Goal: Information Seeking & Learning: Compare options

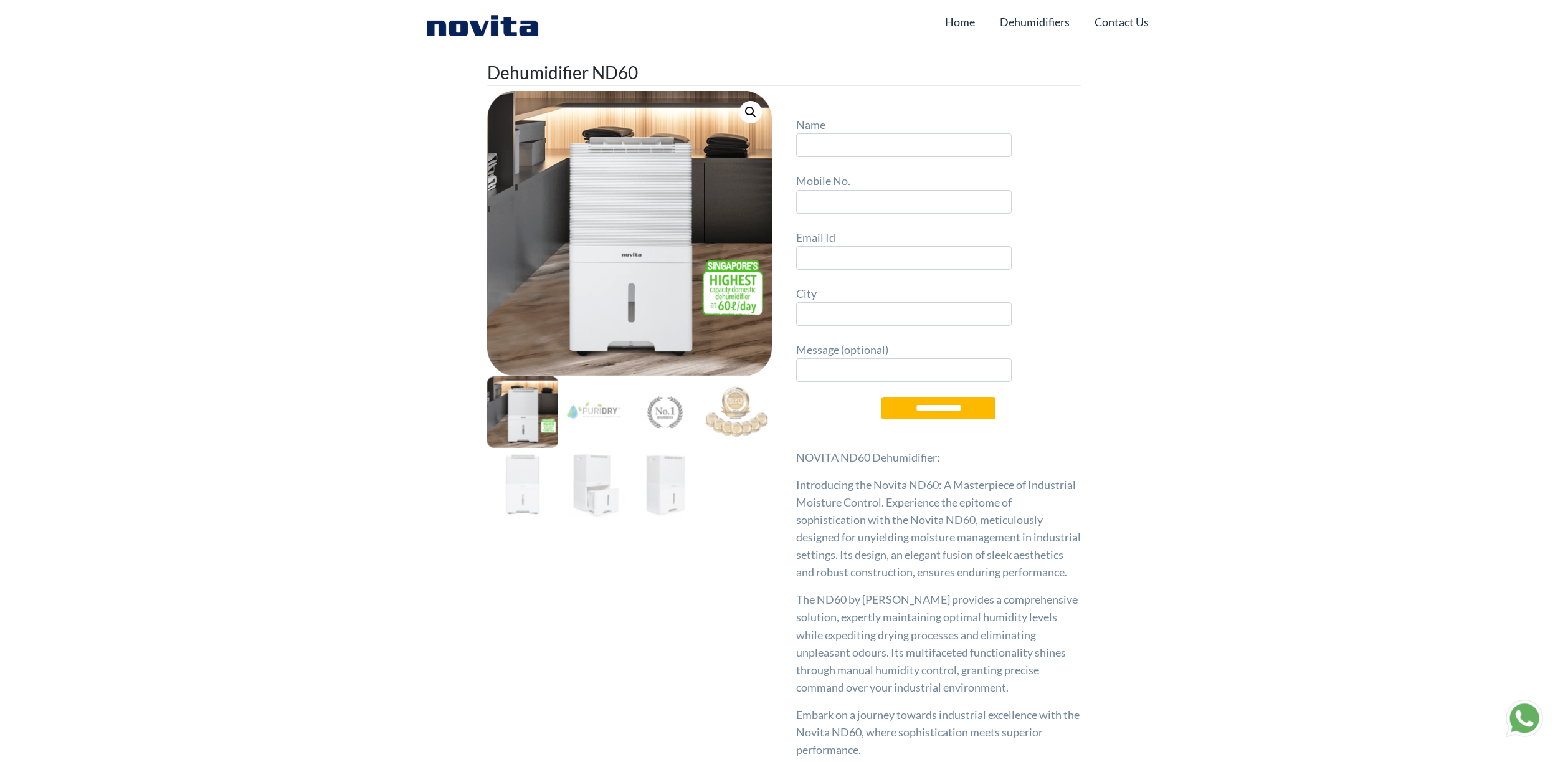
type input "*"
click at [1029, 19] on link "Dehumidifiers" at bounding box center [1035, 22] width 70 height 24
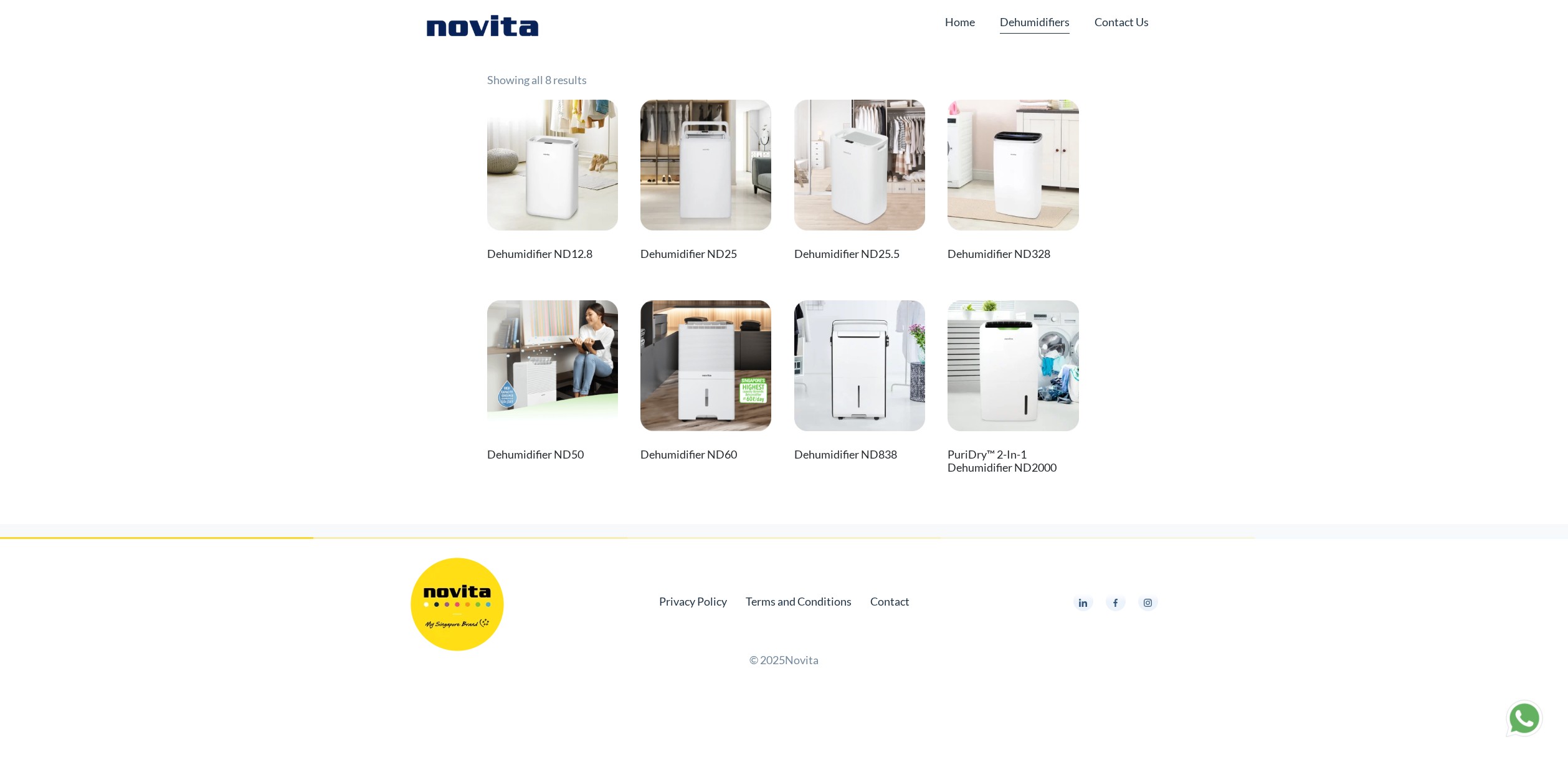
click at [714, 367] on img at bounding box center [706, 366] width 131 height 131
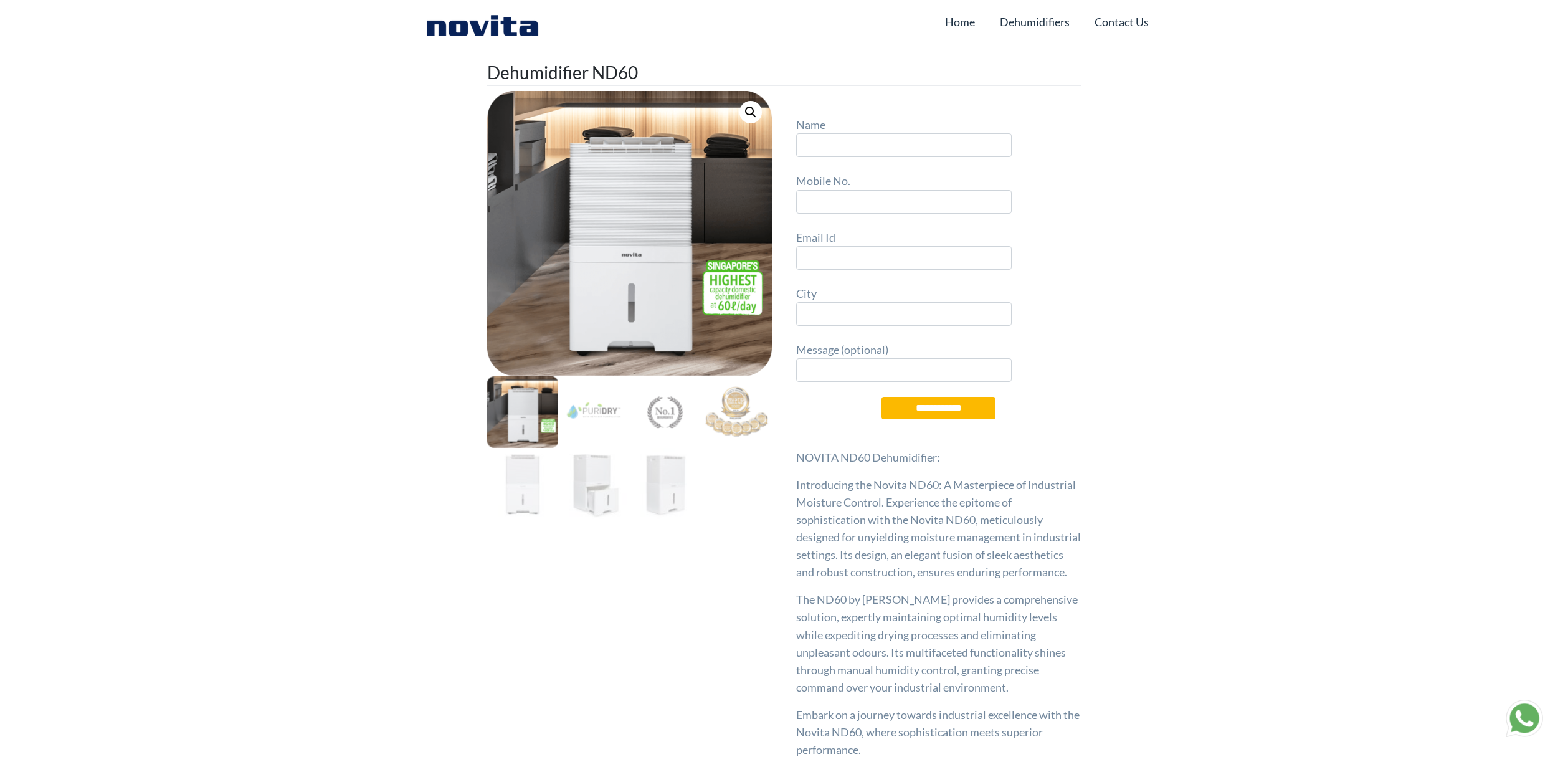
type input "*"
click at [542, 474] on img at bounding box center [523, 484] width 71 height 72
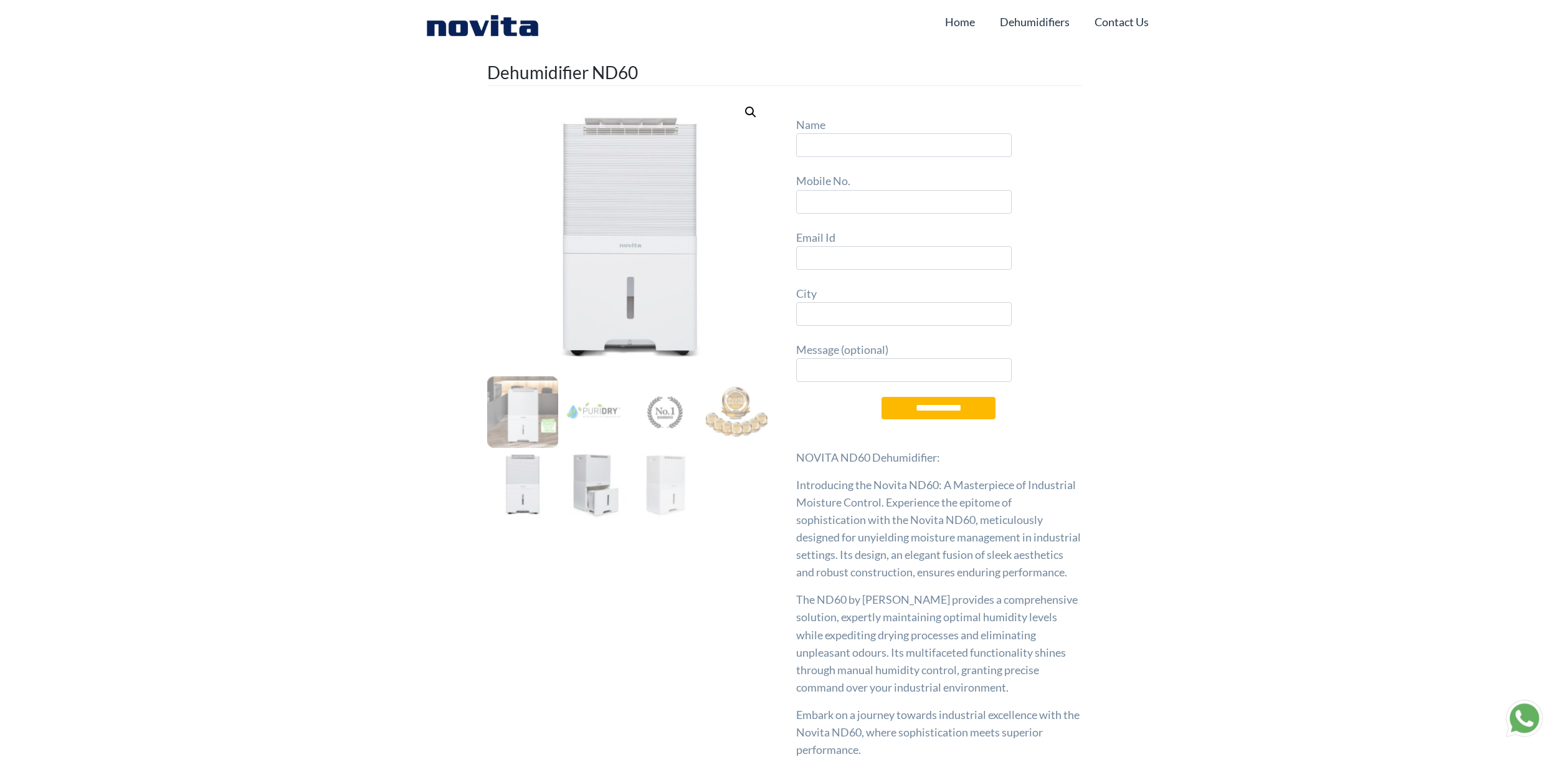
click at [578, 476] on img at bounding box center [594, 484] width 71 height 72
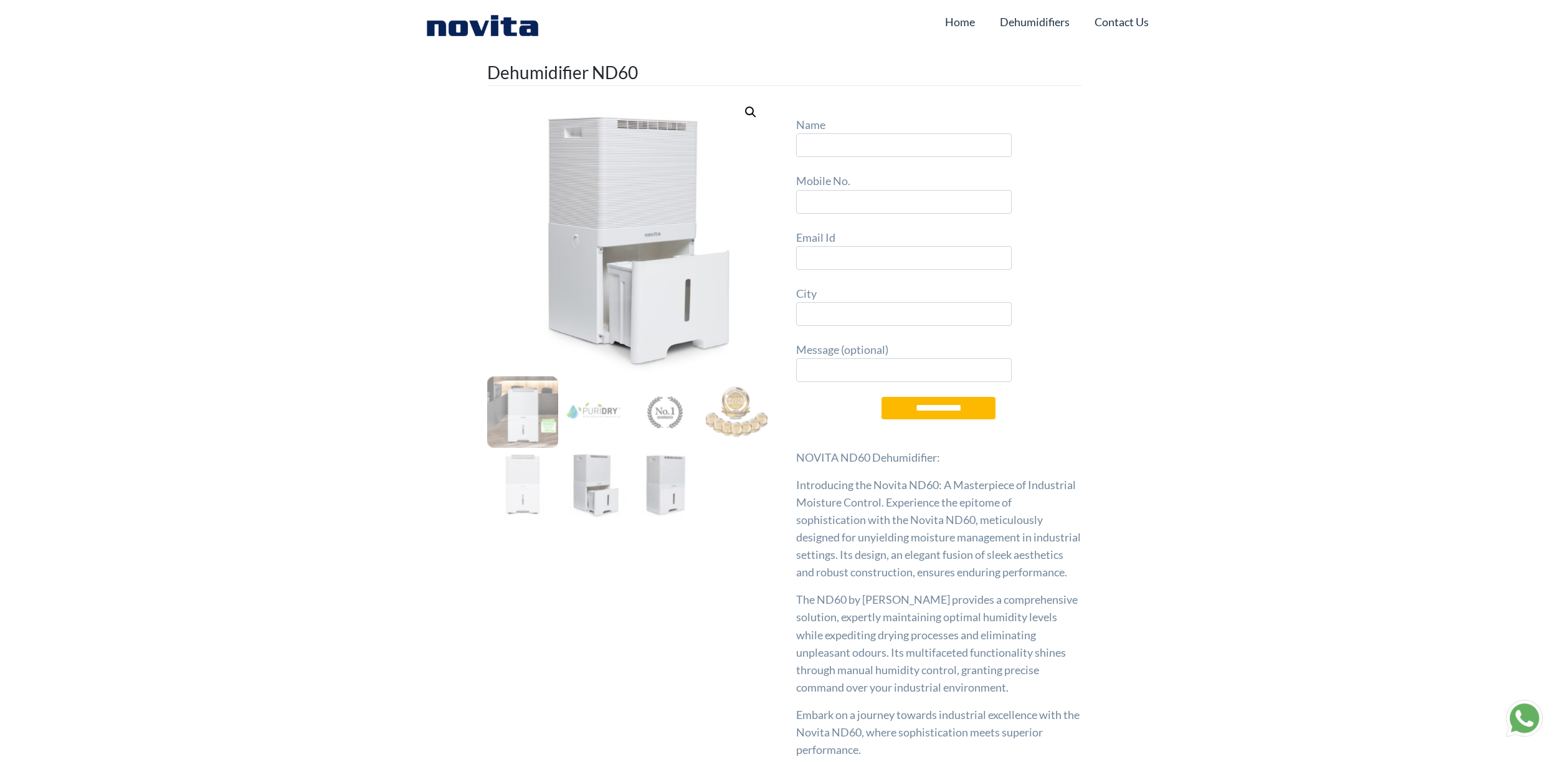
drag, startPoint x: 649, startPoint y: 488, endPoint x: 658, endPoint y: 489, distance: 9.1
click at [655, 489] on img at bounding box center [665, 484] width 71 height 72
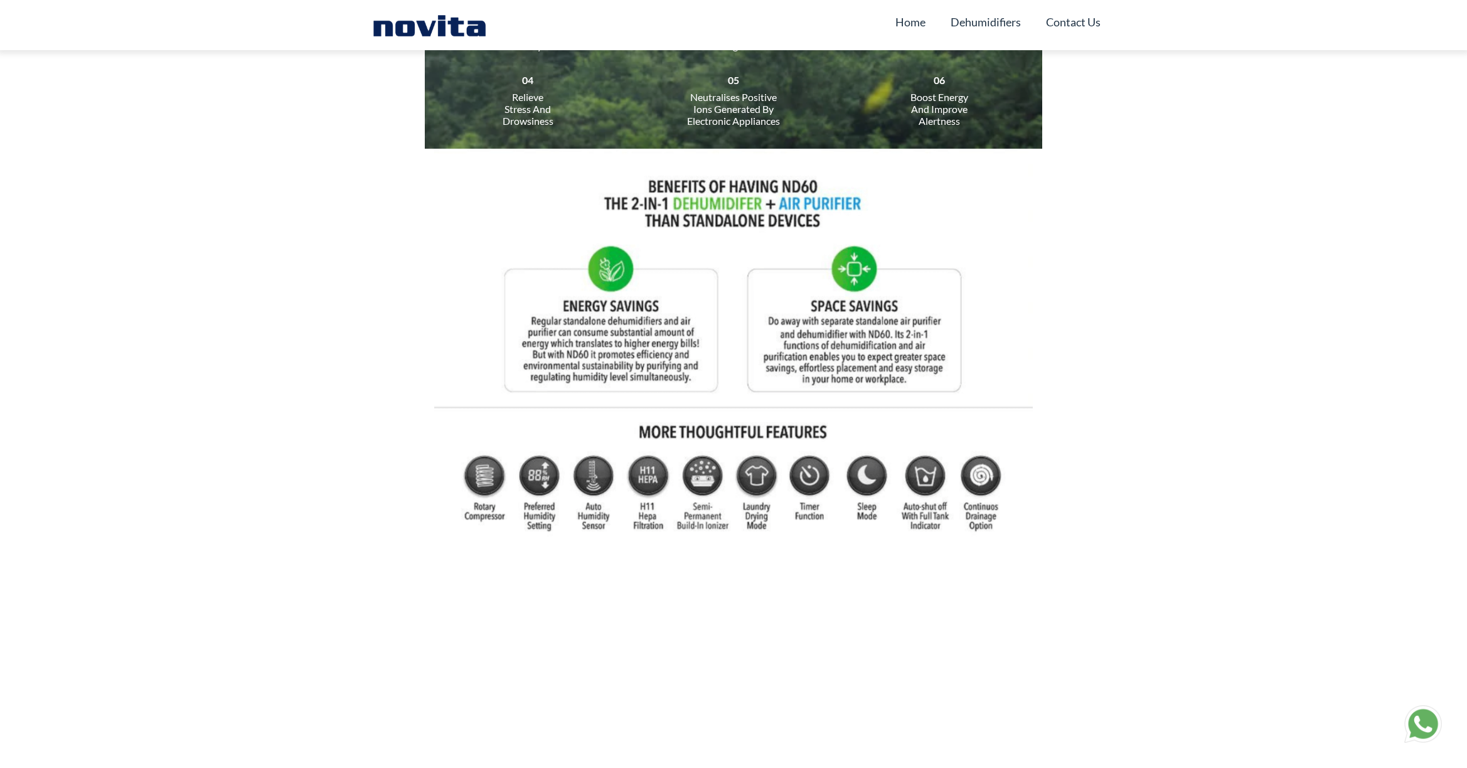
scroll to position [6741, 0]
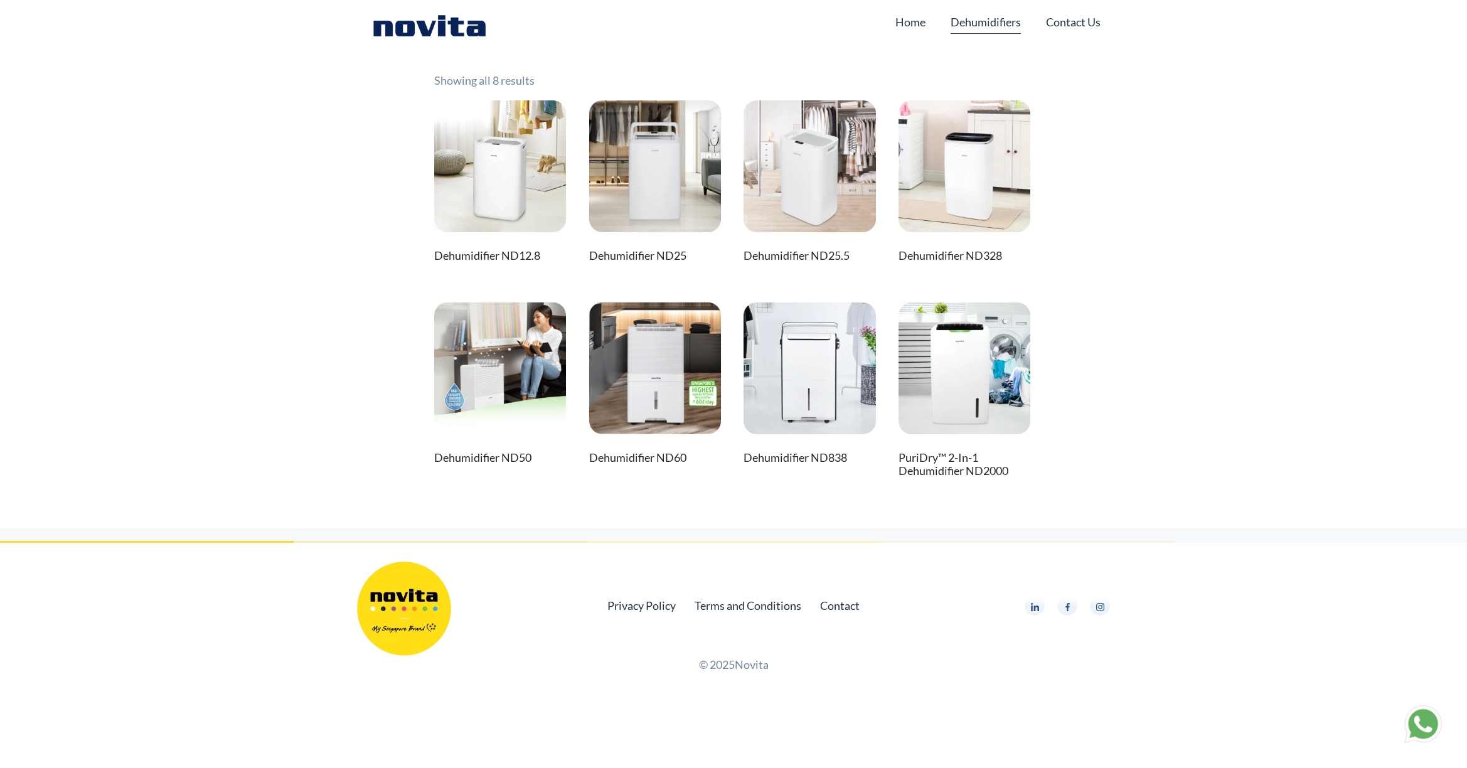
click at [551, 326] on img at bounding box center [500, 368] width 132 height 132
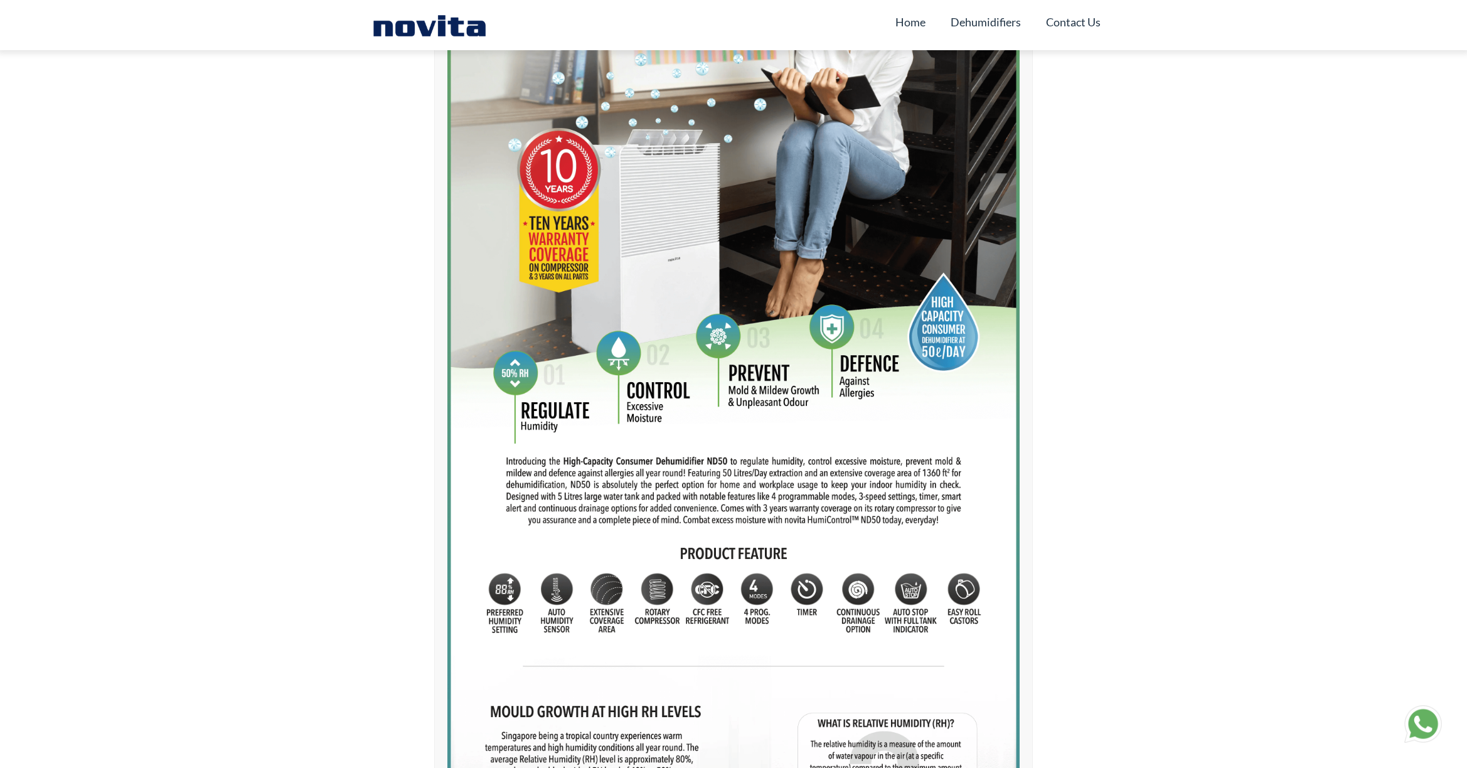
type input "*"
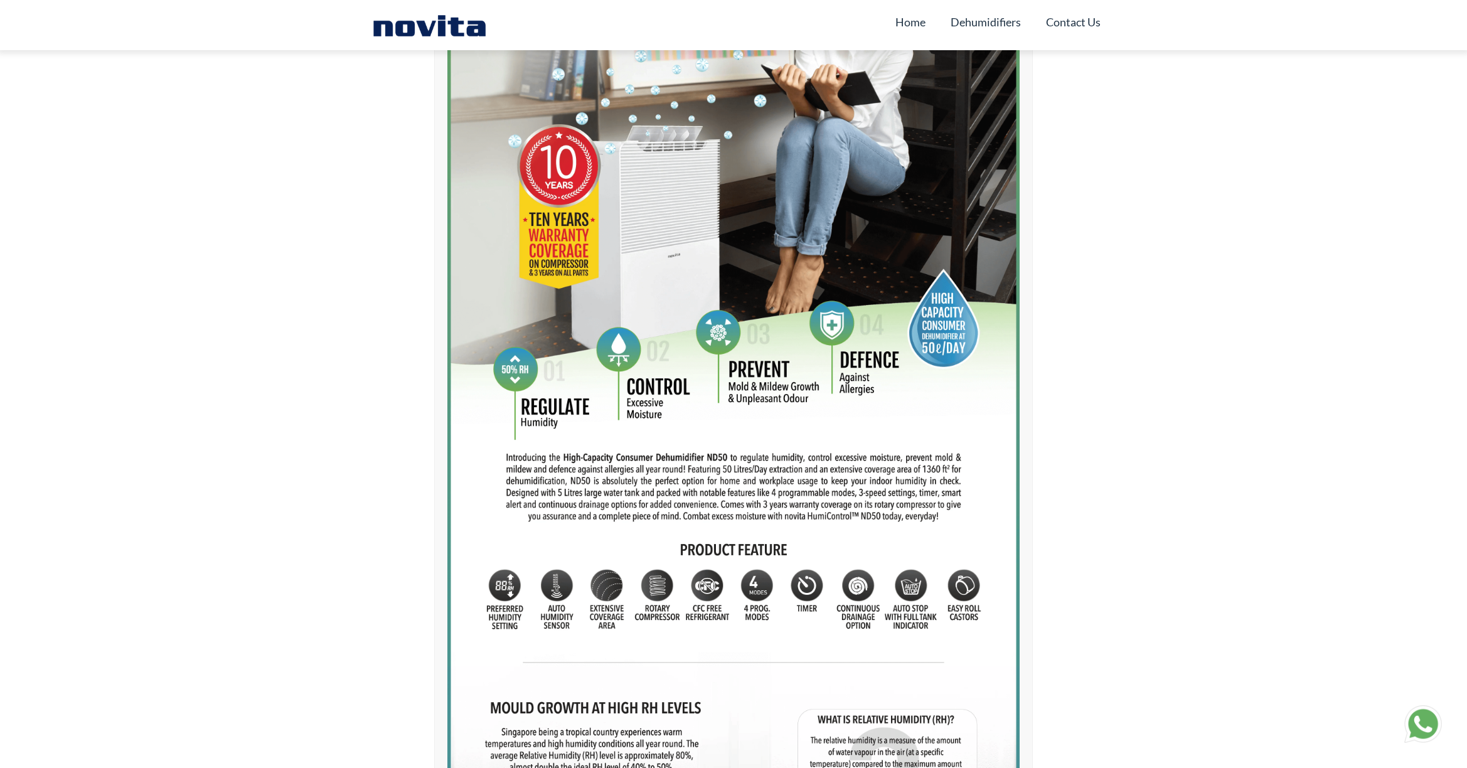
type input "*"
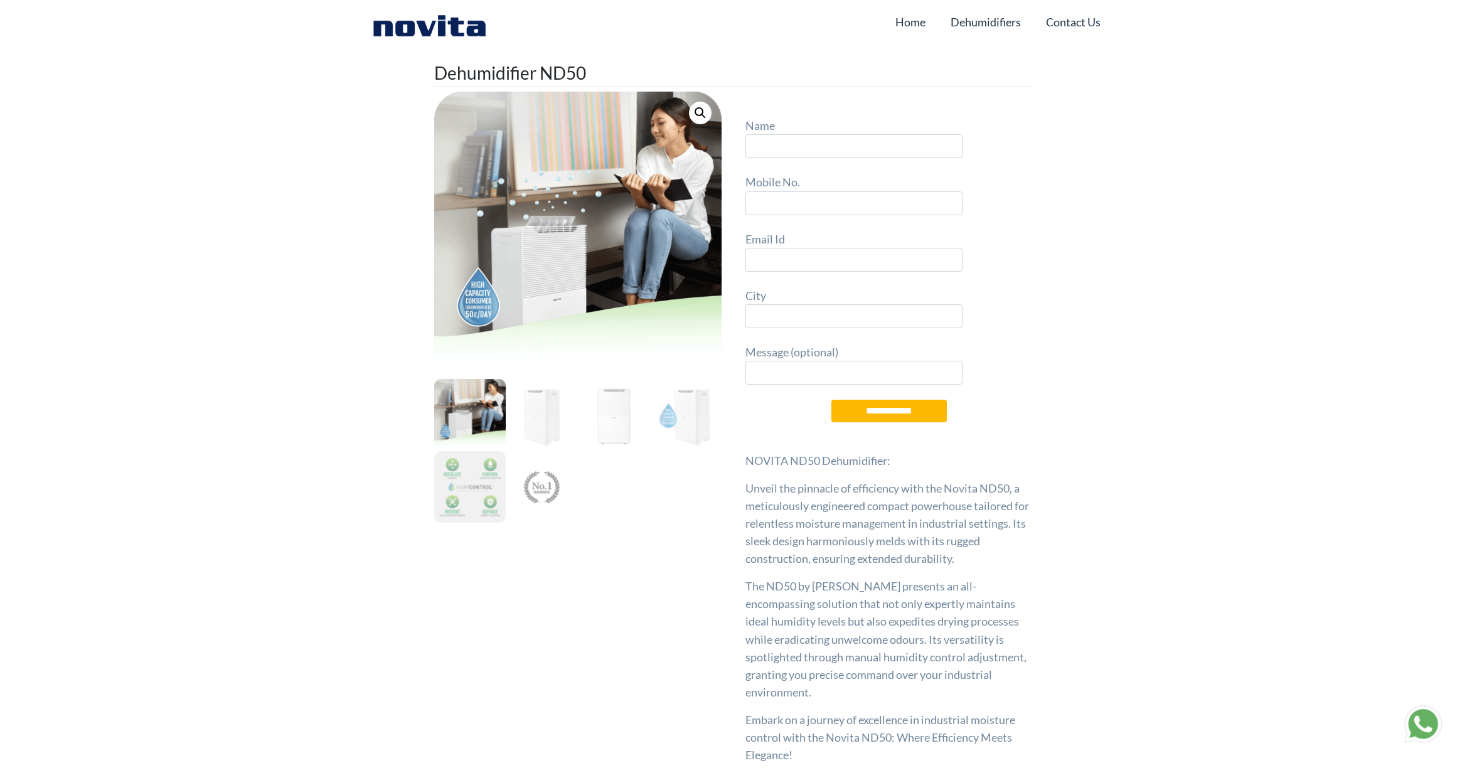
scroll to position [0, 0]
click at [705, 413] on img at bounding box center [685, 415] width 72 height 72
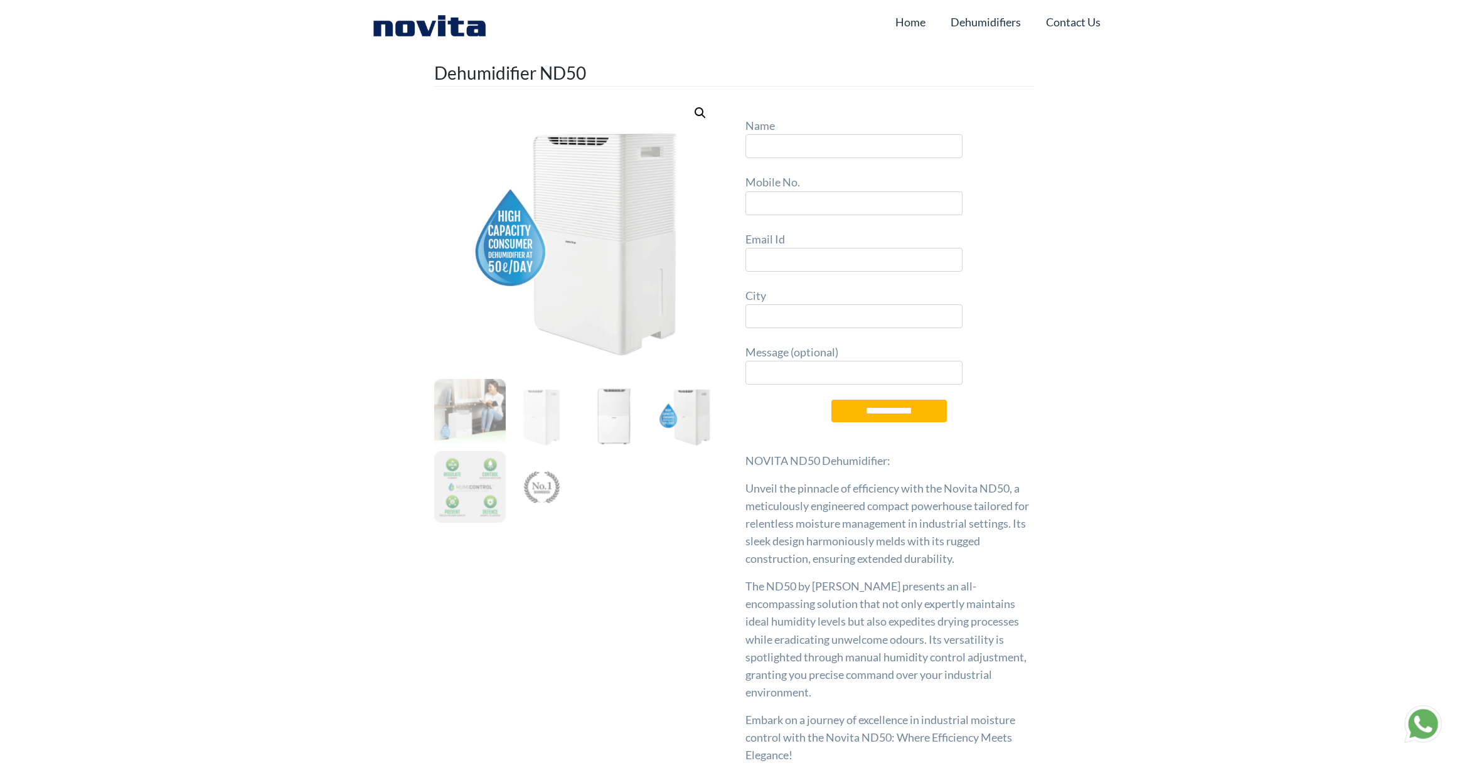
click at [610, 419] on img at bounding box center [614, 415] width 72 height 72
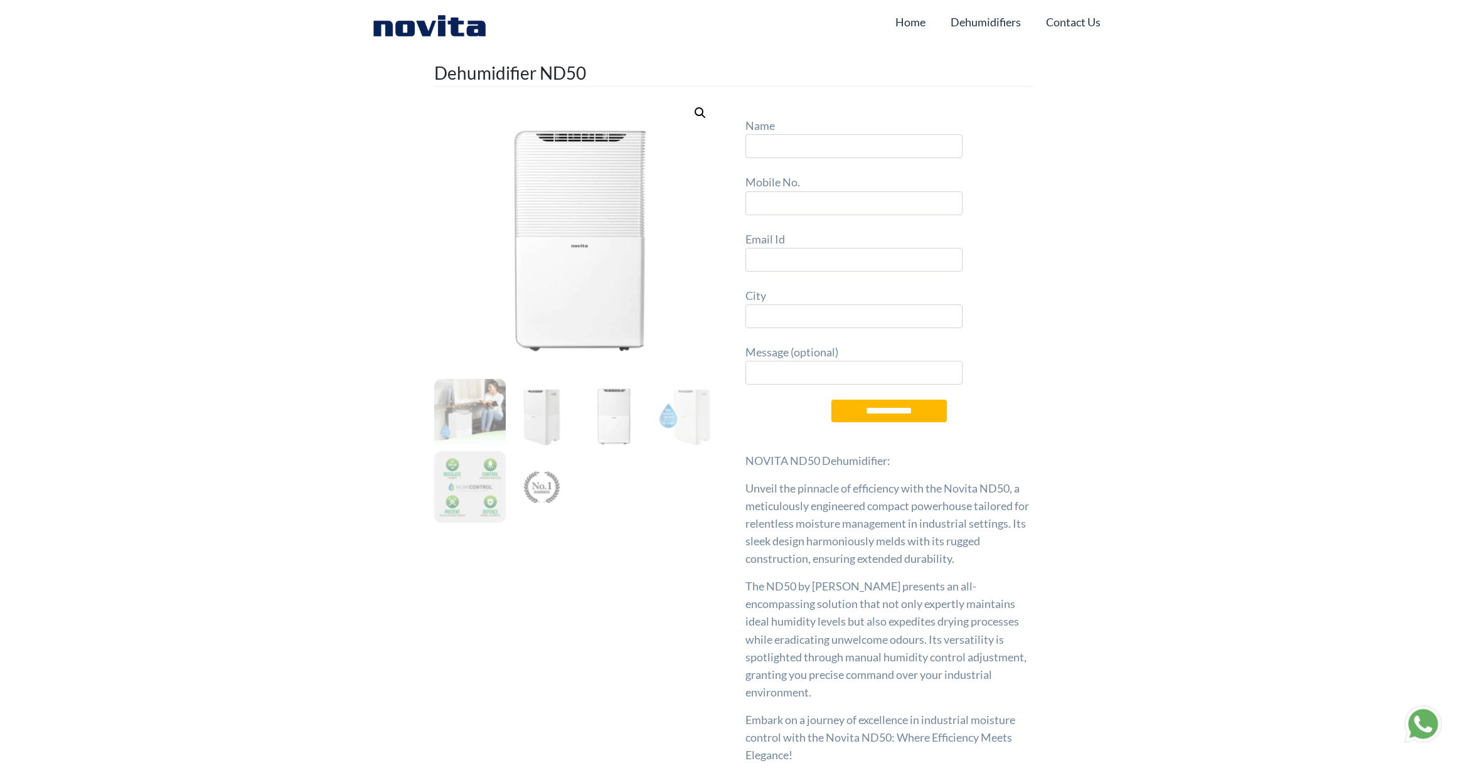
click at [545, 417] on img at bounding box center [542, 415] width 72 height 72
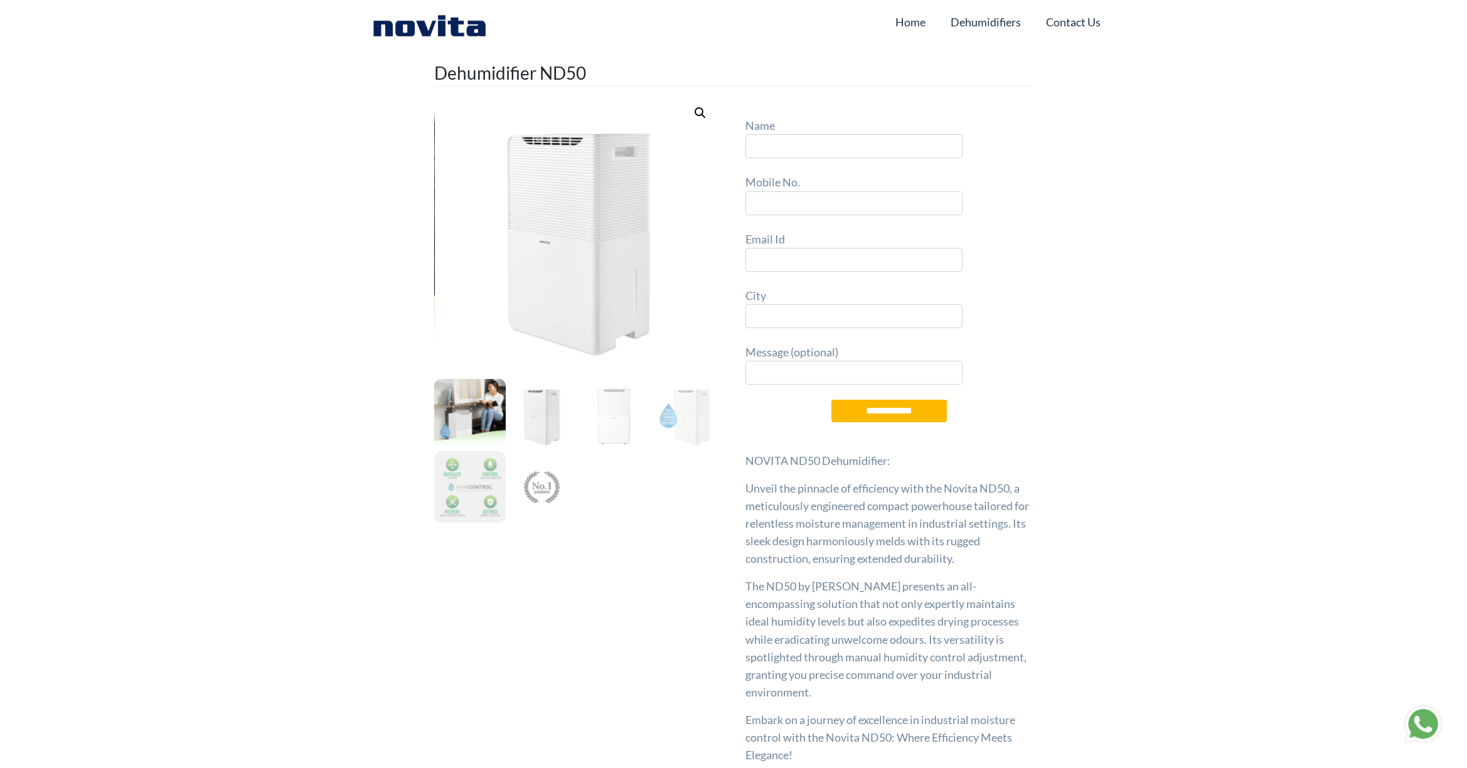
click at [482, 420] on img at bounding box center [470, 415] width 72 height 72
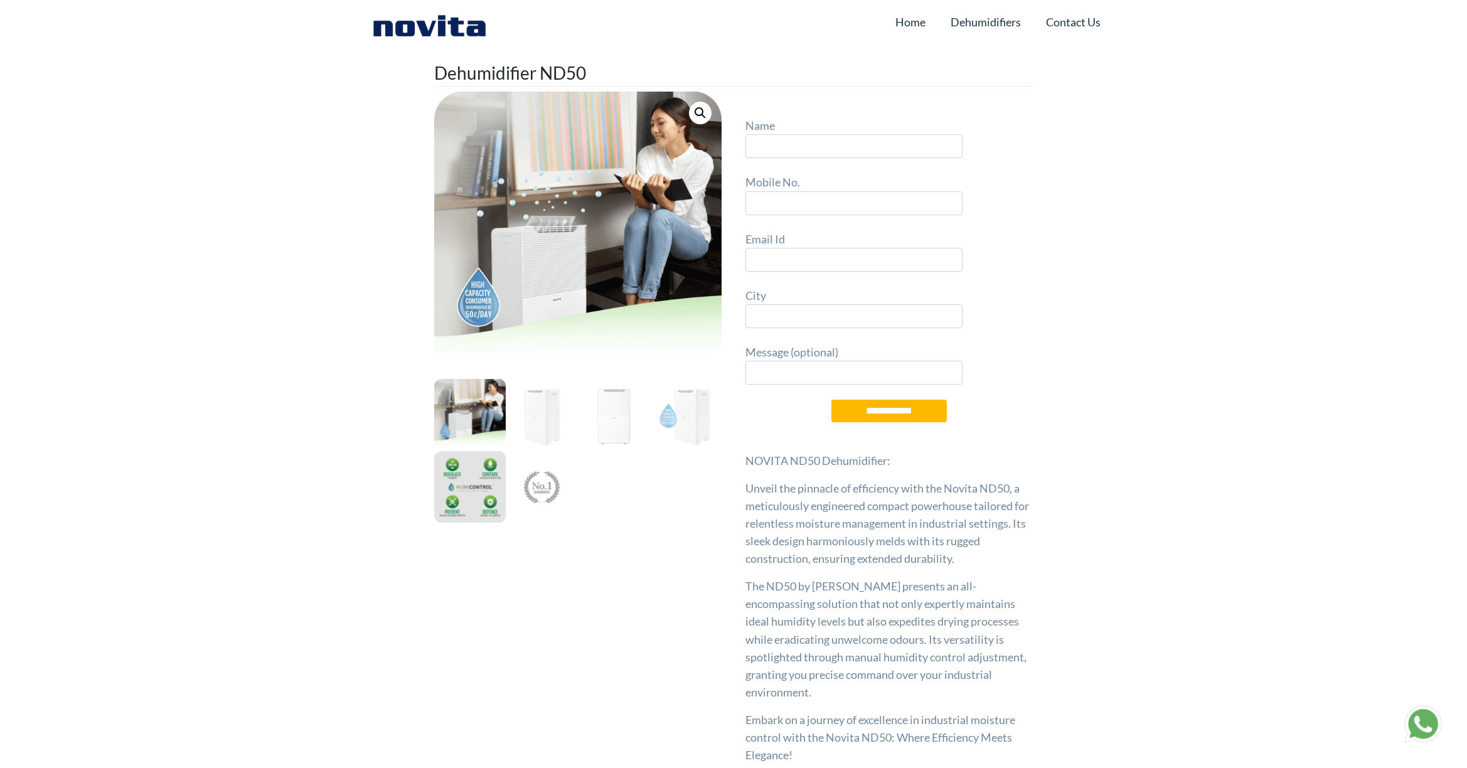
drag, startPoint x: 494, startPoint y: 468, endPoint x: 502, endPoint y: 466, distance: 7.8
click at [494, 467] on img at bounding box center [470, 487] width 72 height 72
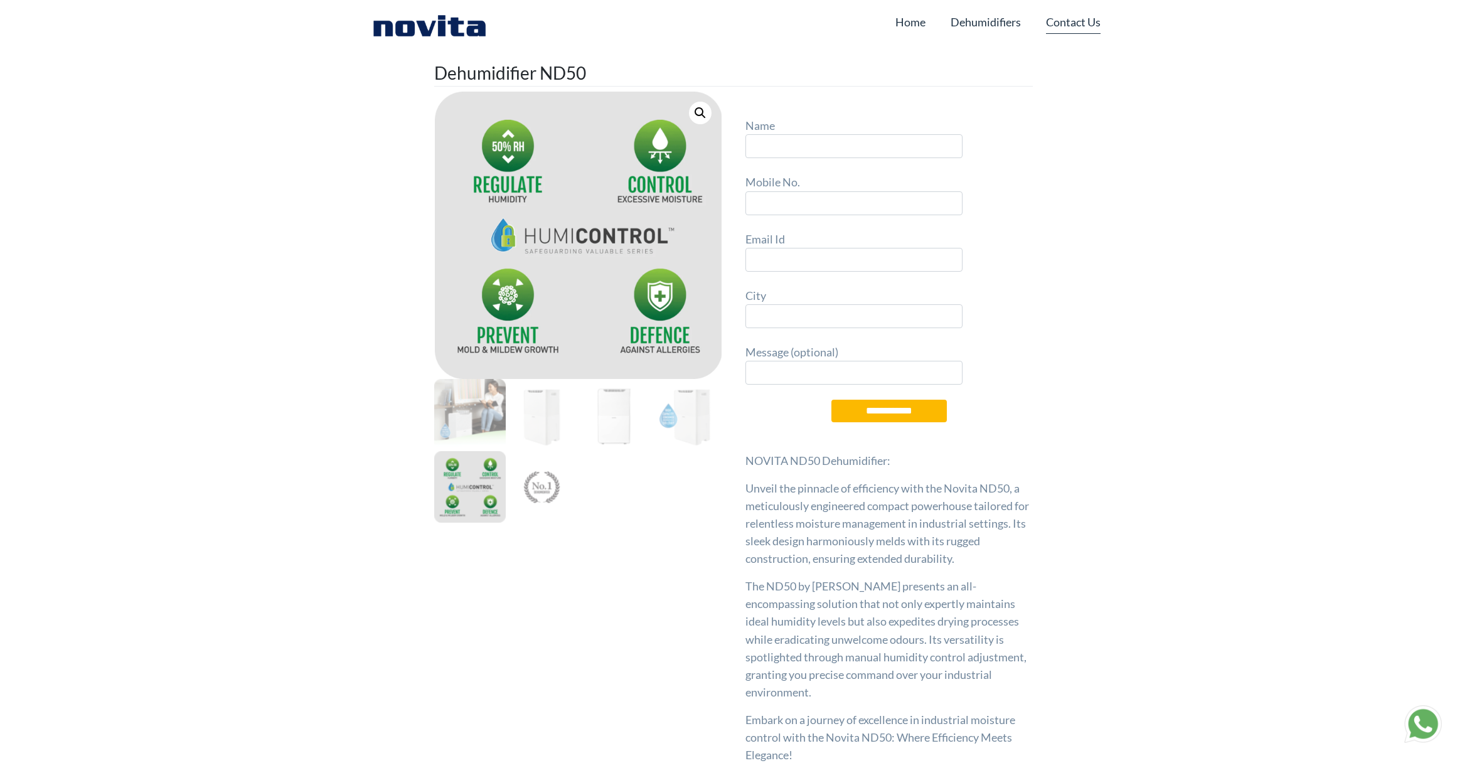
click at [1061, 21] on link "Contact Us" at bounding box center [1073, 22] width 55 height 24
